Goal: Task Accomplishment & Management: Manage account settings

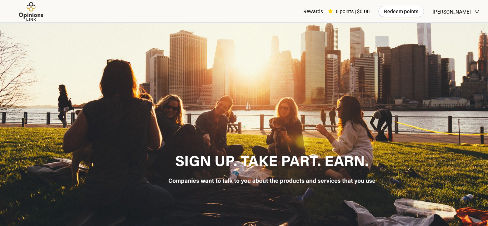
click at [479, 12] on header "Rewards 0 points | $0.00 Redeem points [PERSON_NAME]" at bounding box center [244, 11] width 488 height 23
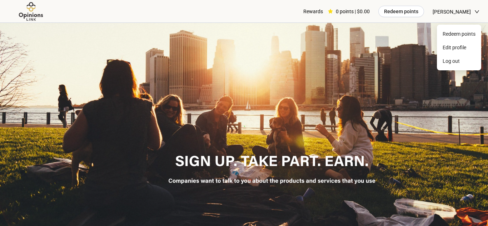
click at [477, 13] on icon "down" at bounding box center [476, 11] width 5 height 5
click at [459, 63] on span "Log out" at bounding box center [462, 61] width 25 height 8
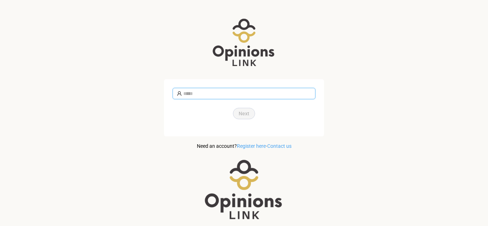
type input "**********"
